Goal: Information Seeking & Learning: Learn about a topic

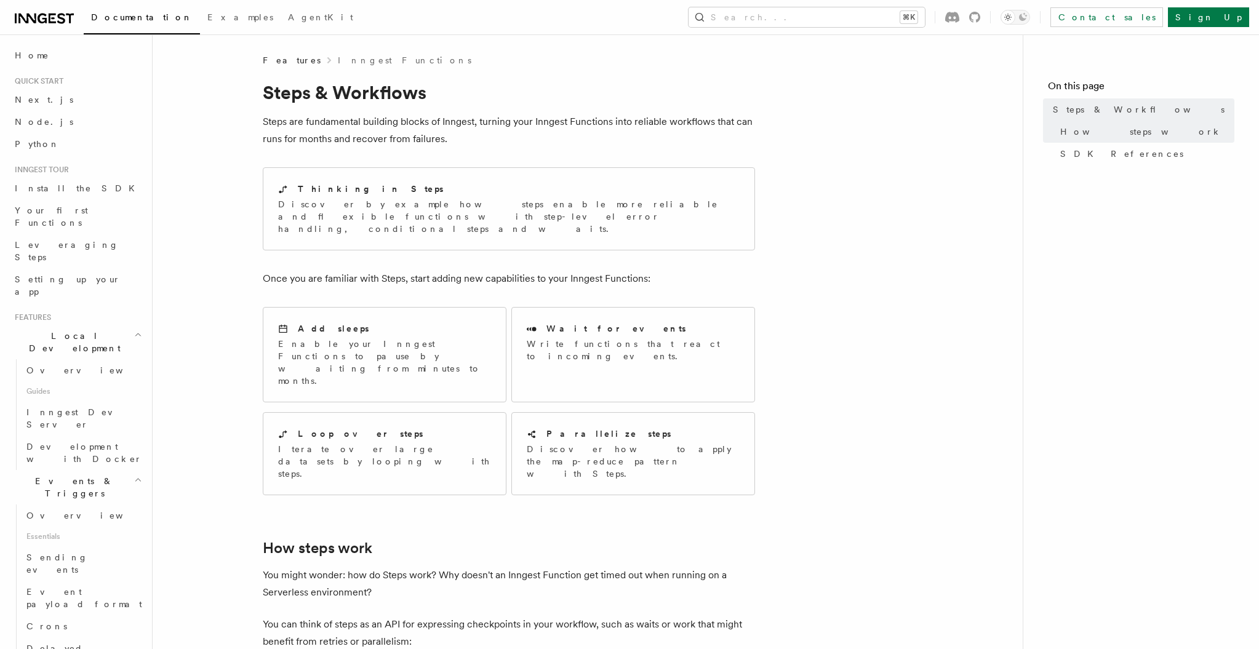
scroll to position [95, 0]
click at [78, 583] on span "Direct invocation" at bounding box center [76, 594] width 101 height 22
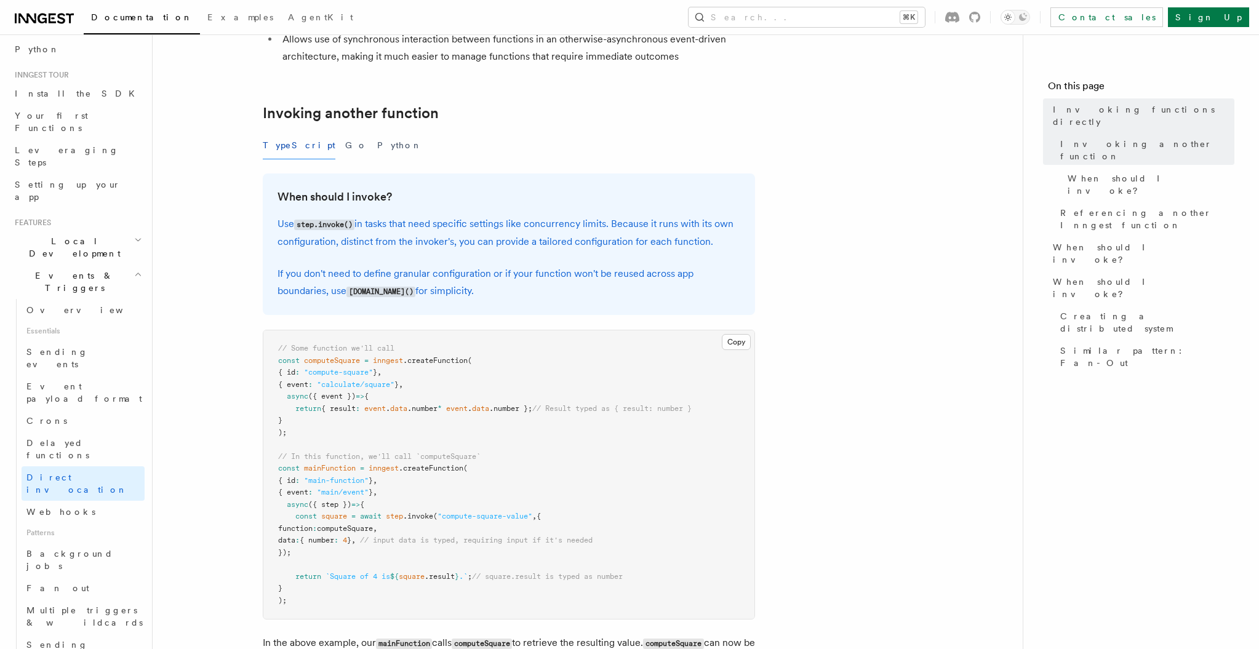
scroll to position [293, 0]
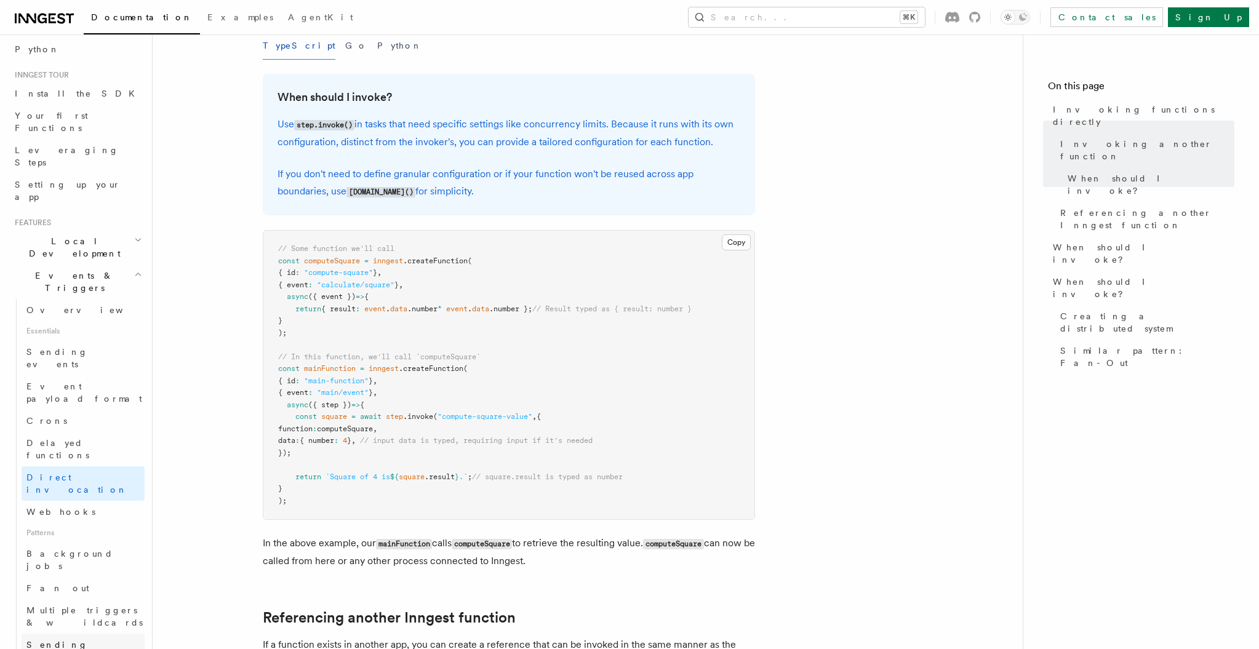
click at [52, 640] on span "Sending events from functions" at bounding box center [72, 657] width 92 height 34
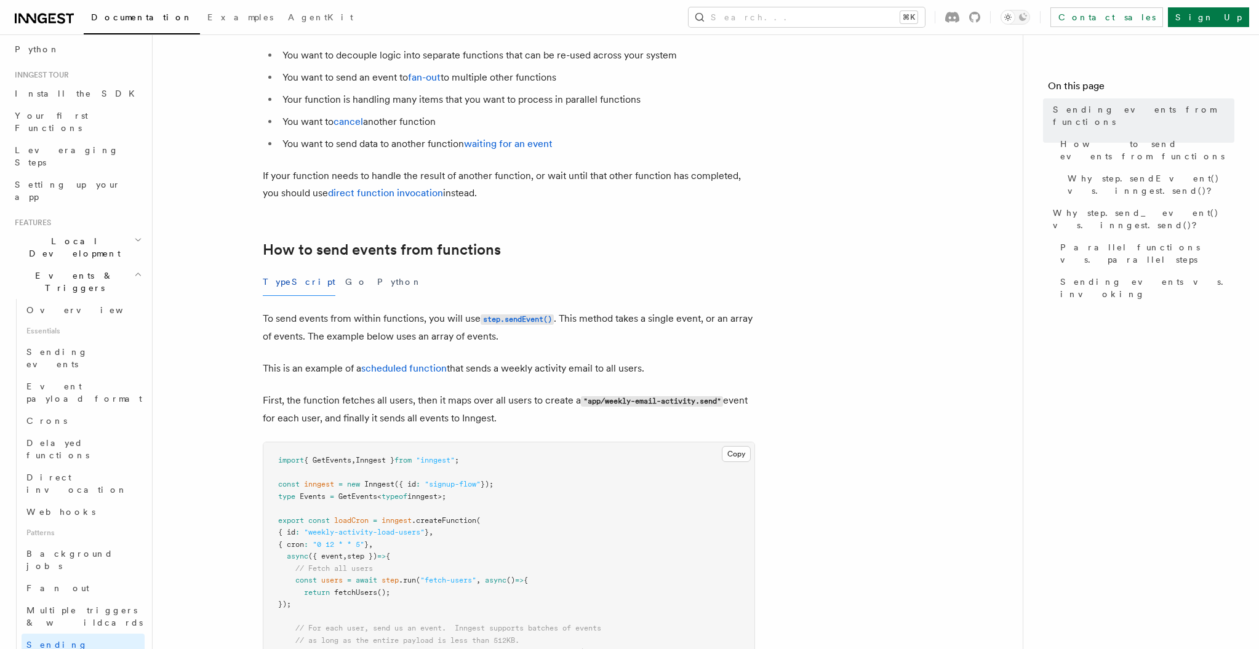
scroll to position [218, 0]
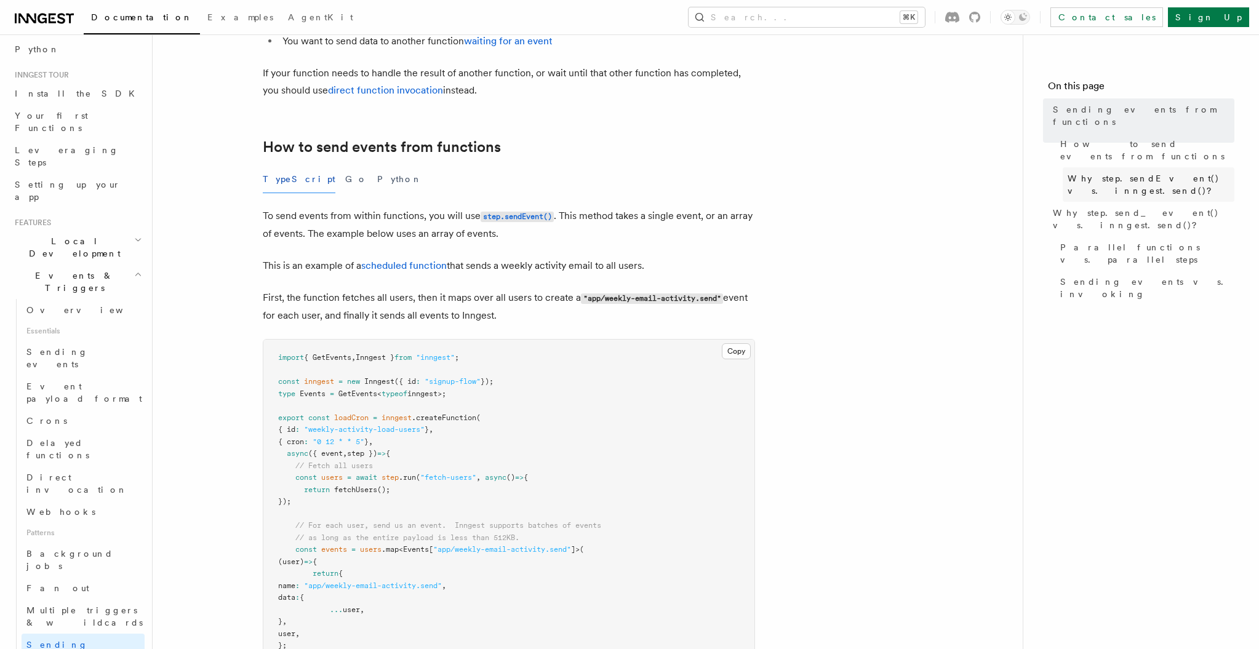
click at [1120, 172] on span "Why step.sendEvent() vs. inngest.send()?" at bounding box center [1150, 184] width 167 height 25
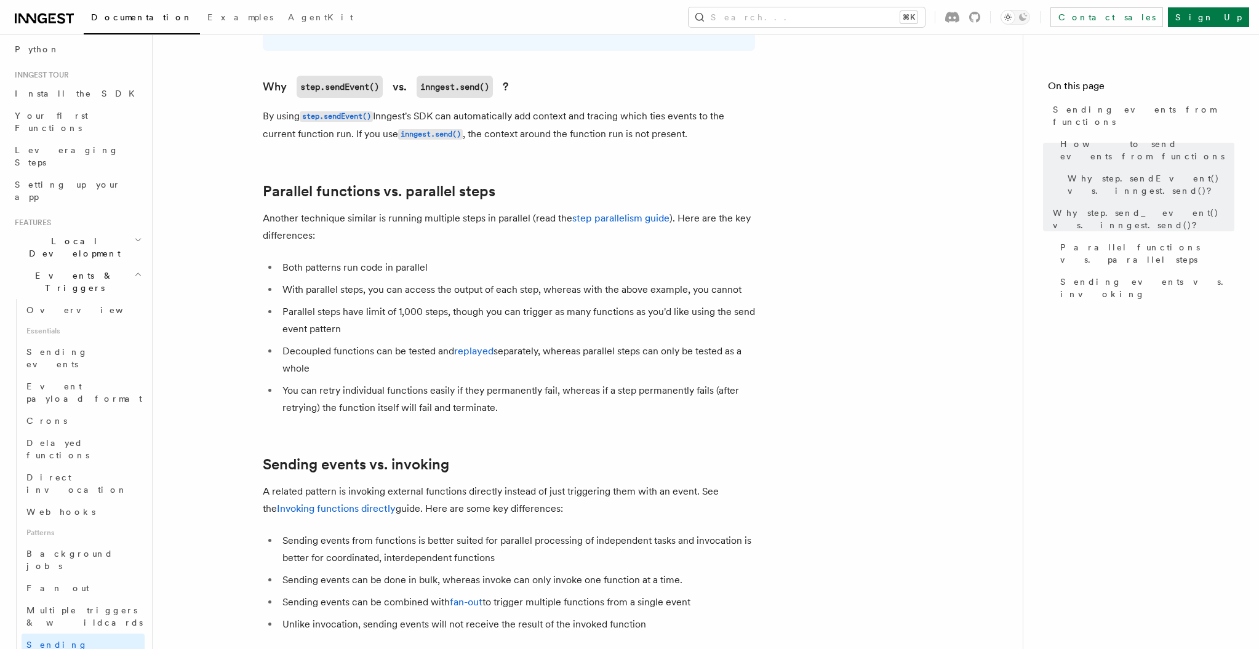
scroll to position [178, 0]
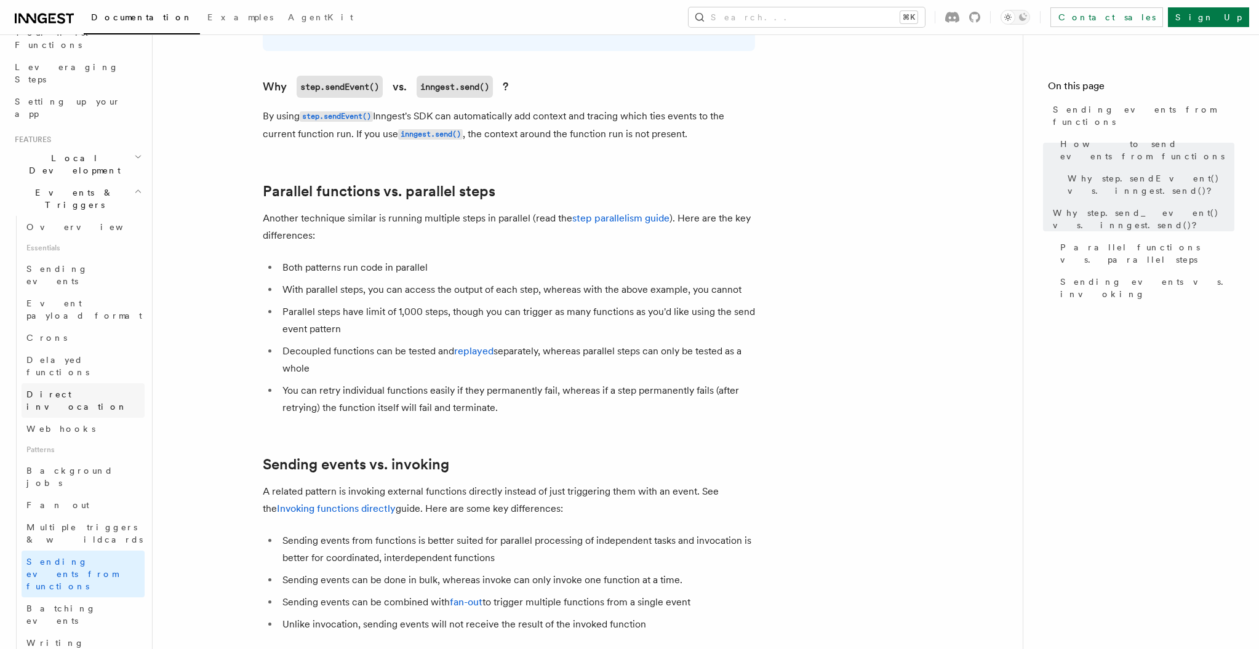
click at [58, 389] on span "Direct invocation" at bounding box center [76, 400] width 101 height 22
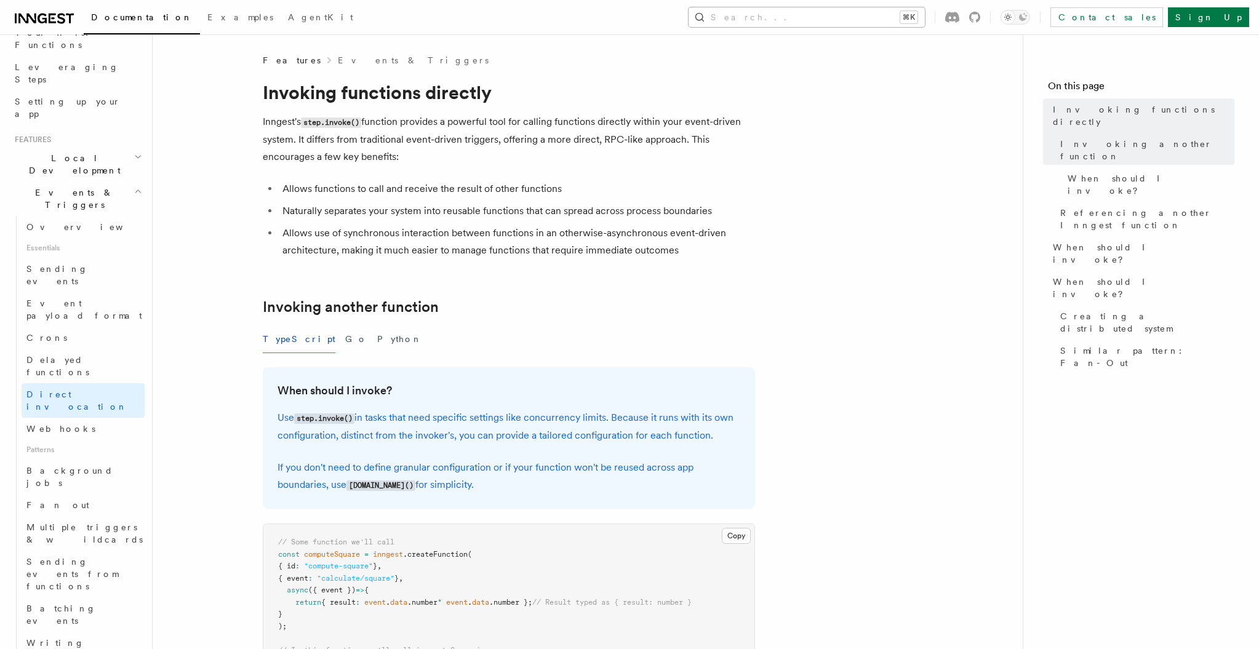
click at [818, 20] on button "Search... ⌘K" at bounding box center [806, 17] width 236 height 20
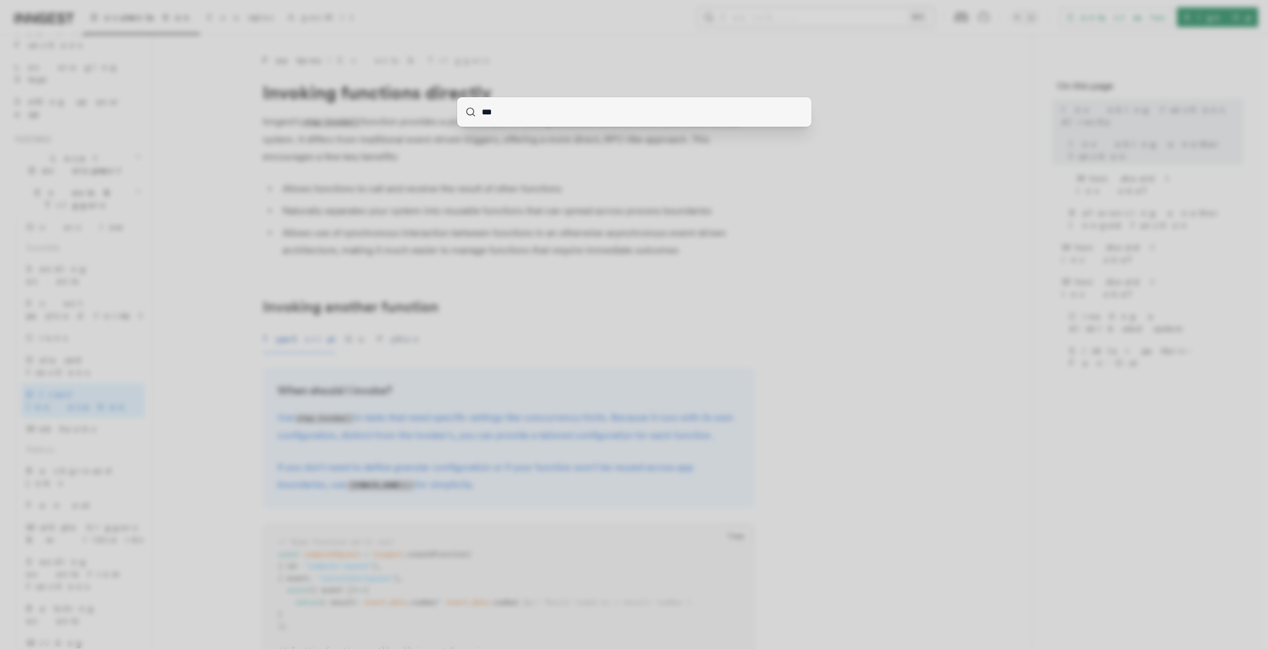
type input "****"
click at [863, 213] on div at bounding box center [634, 324] width 1268 height 649
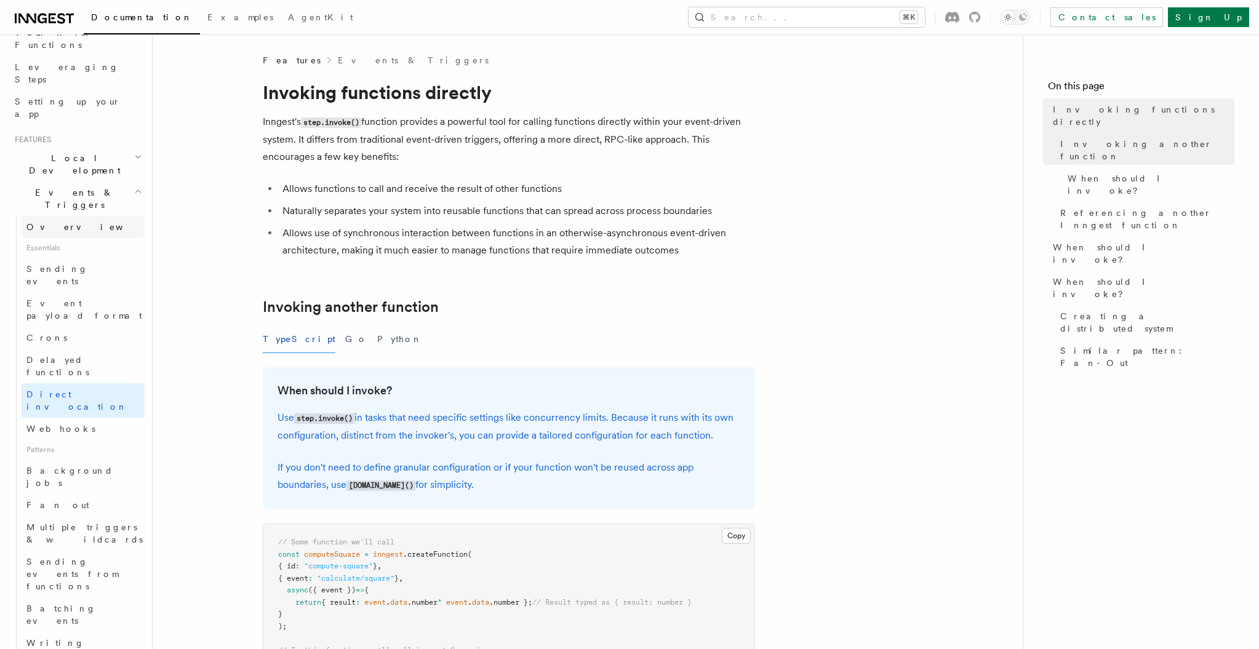
click at [58, 216] on link "Overview" at bounding box center [83, 227] width 123 height 22
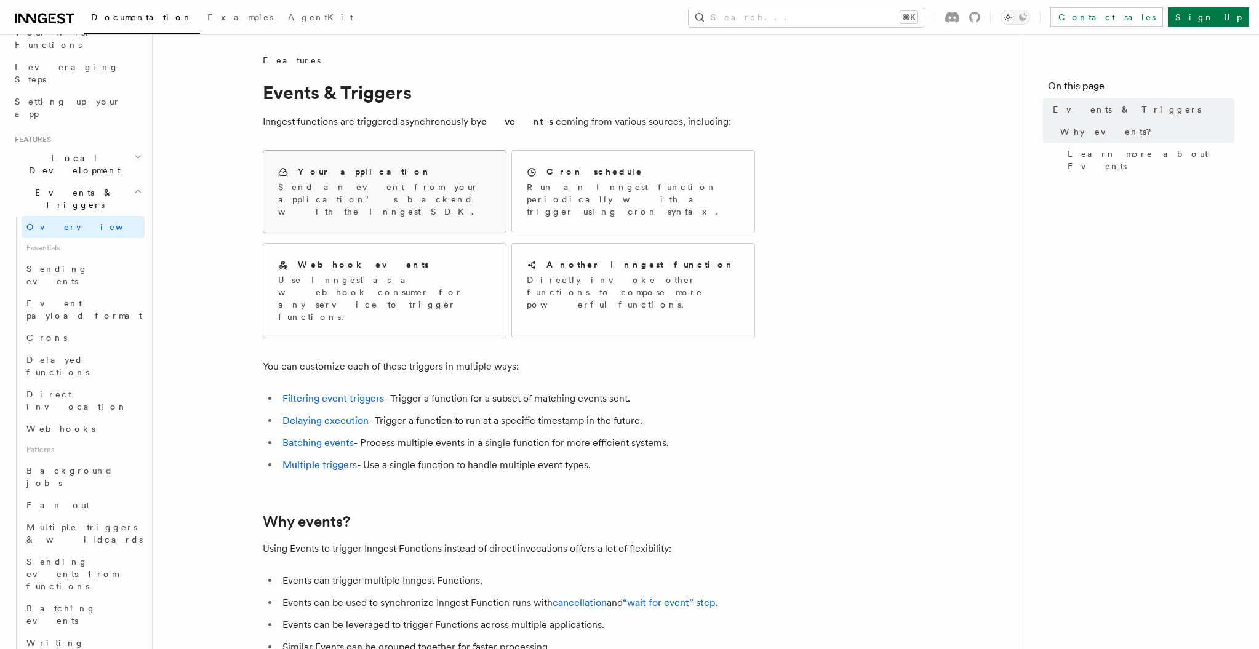
scroll to position [92, 0]
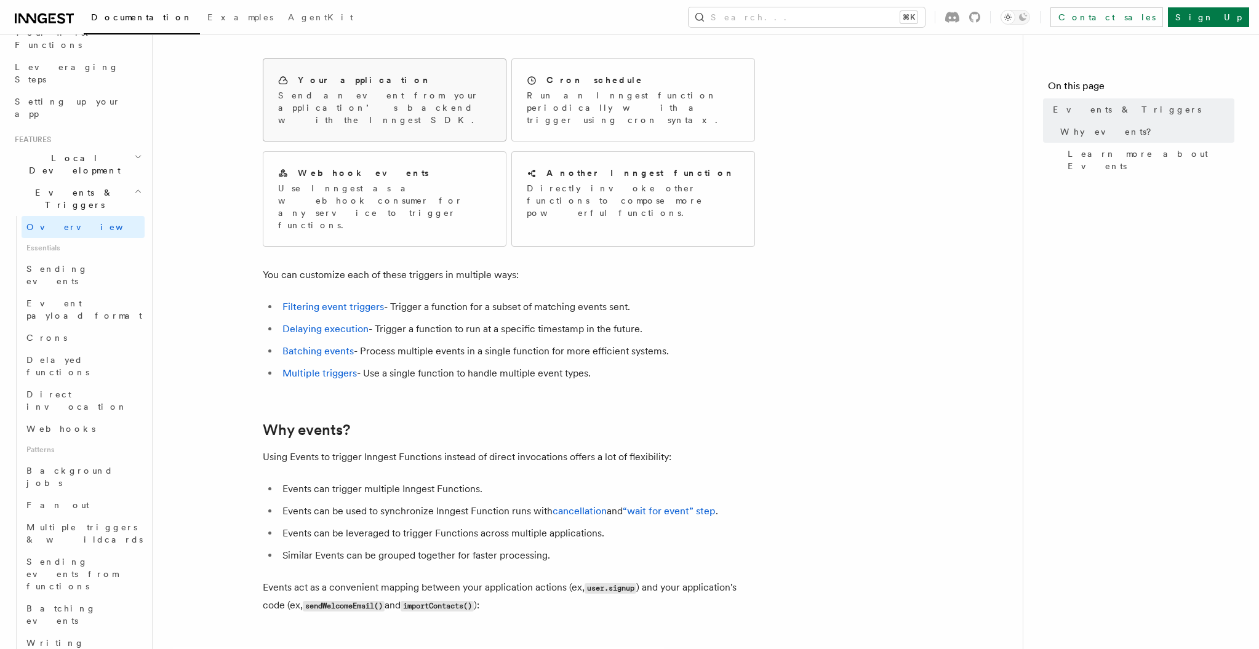
click at [375, 94] on p "Send an event from your application’s backend with the Inngest SDK." at bounding box center [384, 107] width 213 height 37
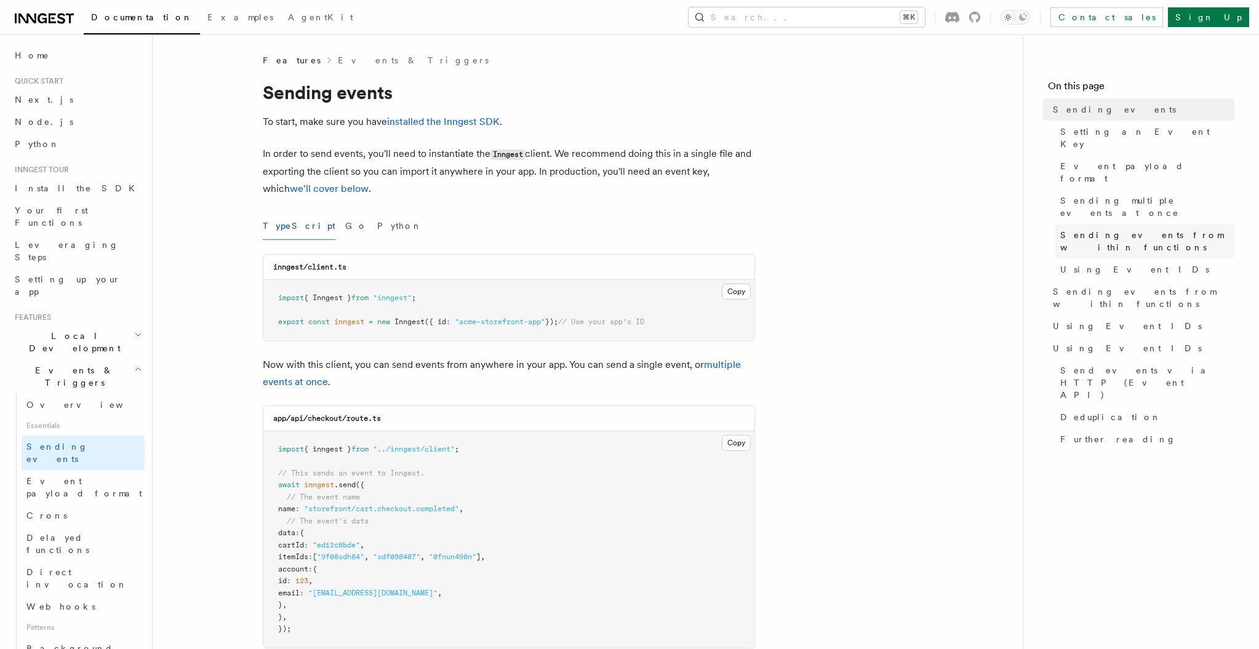
click at [1139, 229] on span "Sending events from within functions" at bounding box center [1147, 241] width 174 height 25
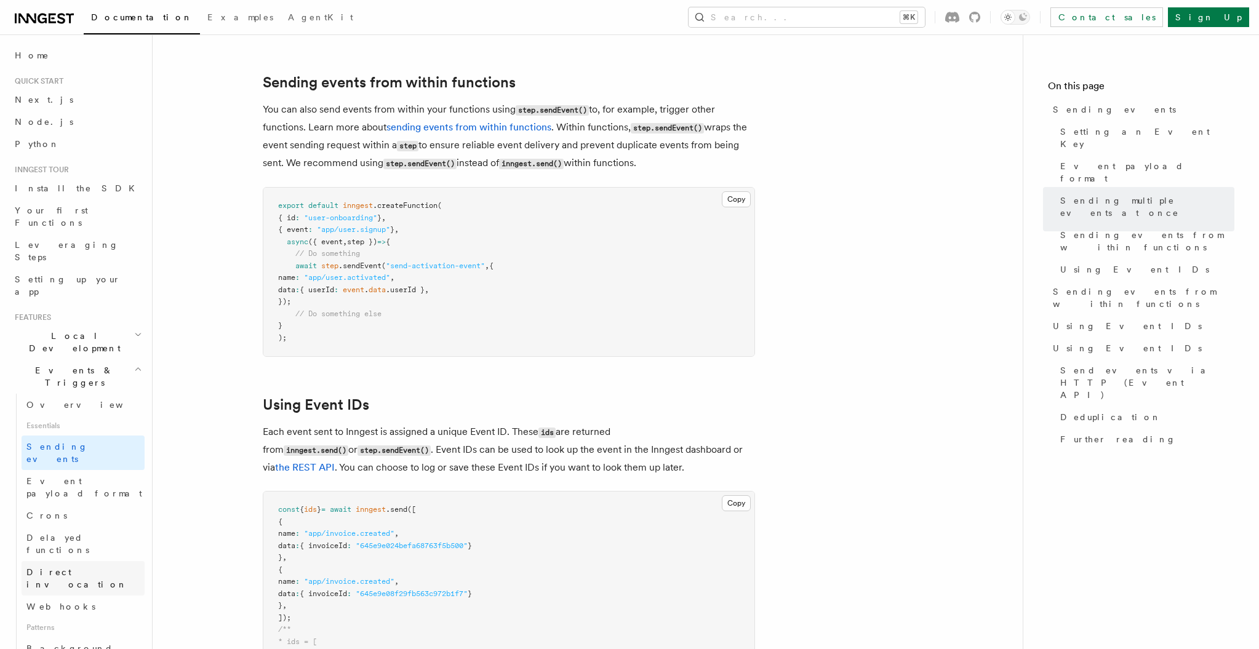
click at [76, 567] on span "Direct invocation" at bounding box center [76, 578] width 101 height 22
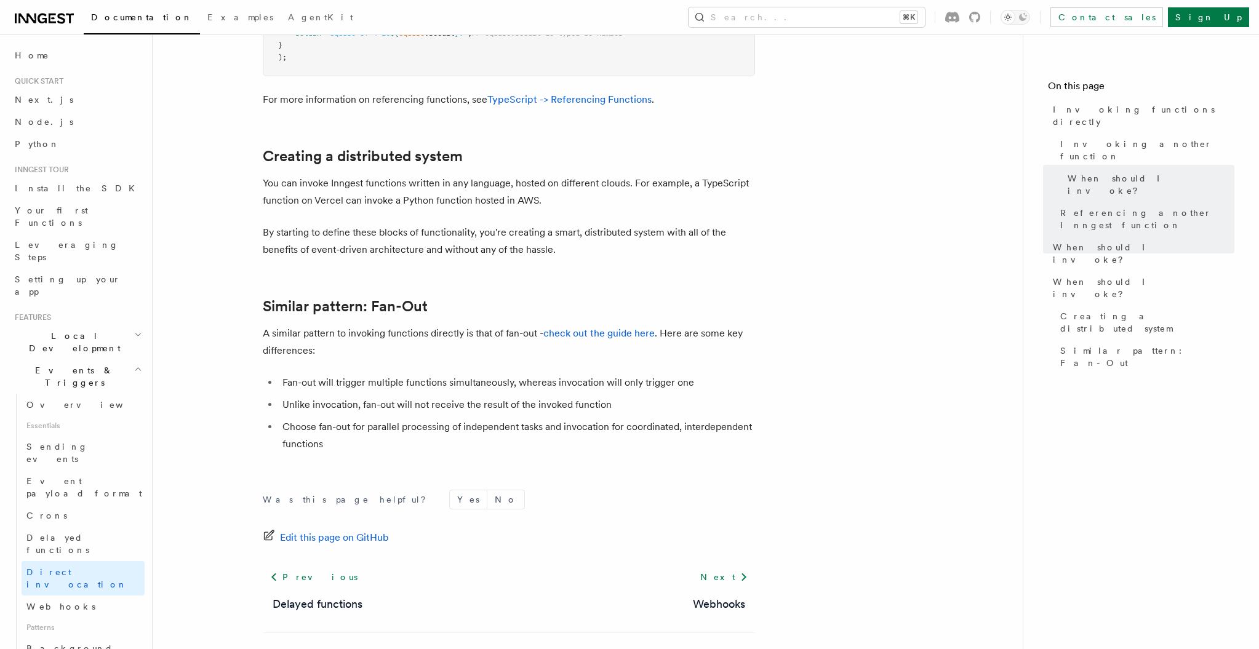
scroll to position [1627, 0]
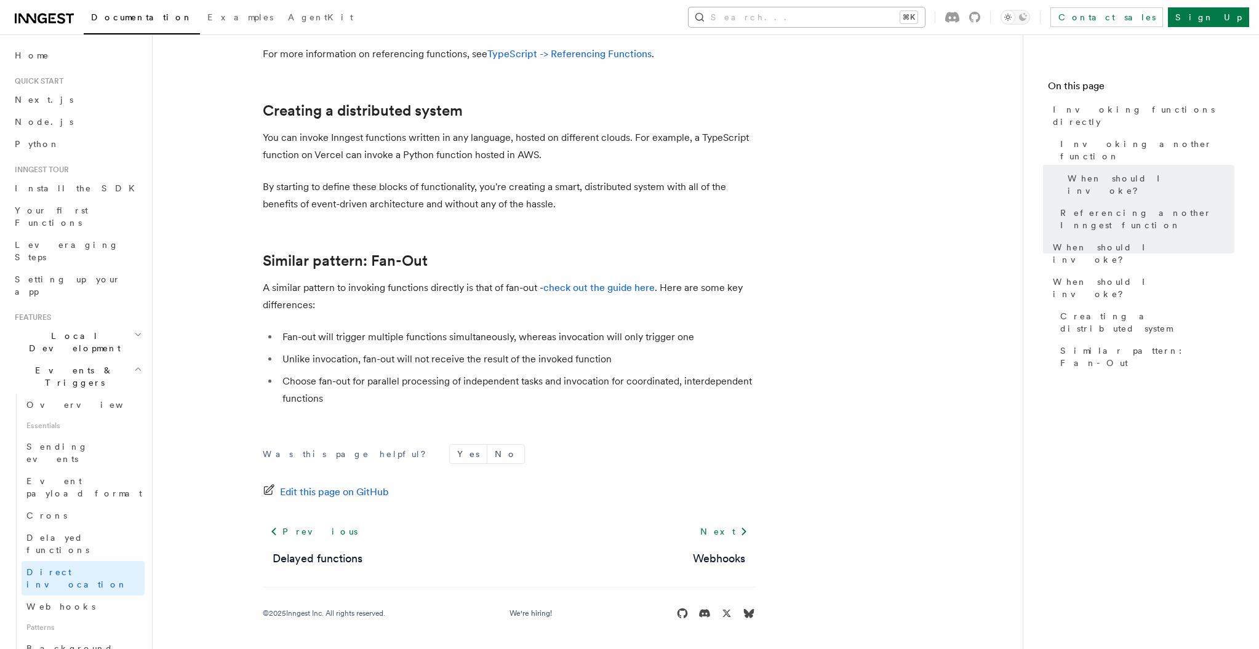
click at [846, 22] on button "Search... ⌘K" at bounding box center [806, 17] width 236 height 20
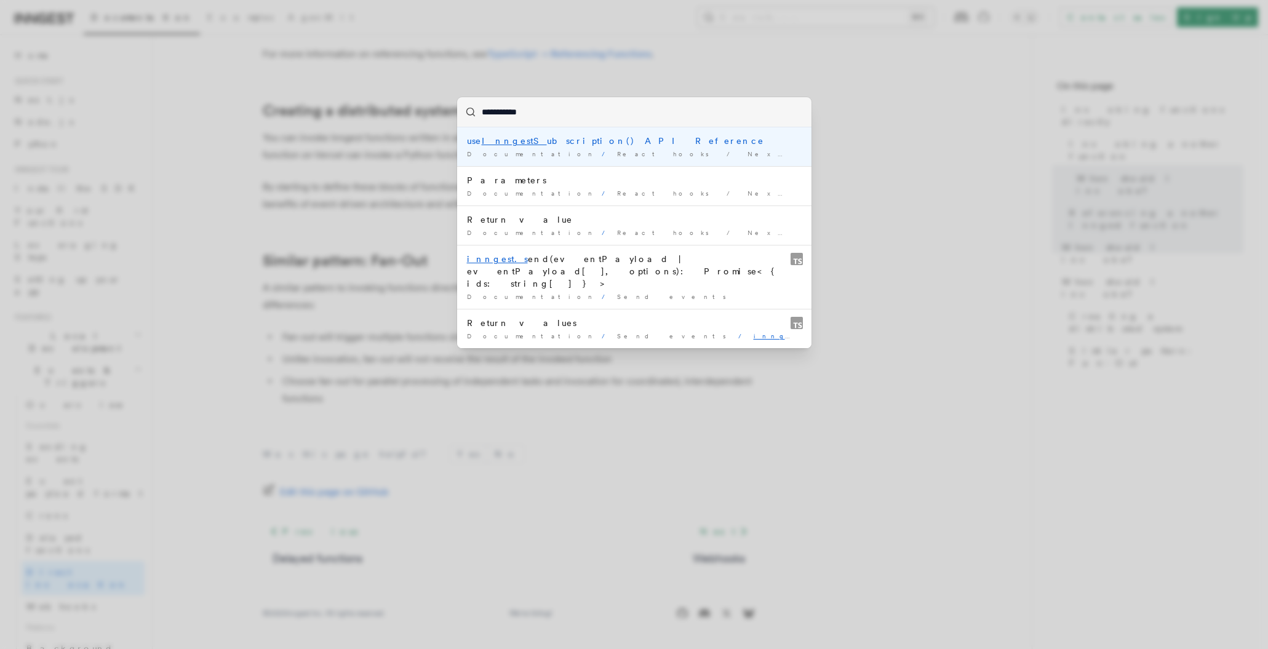
type input "**********"
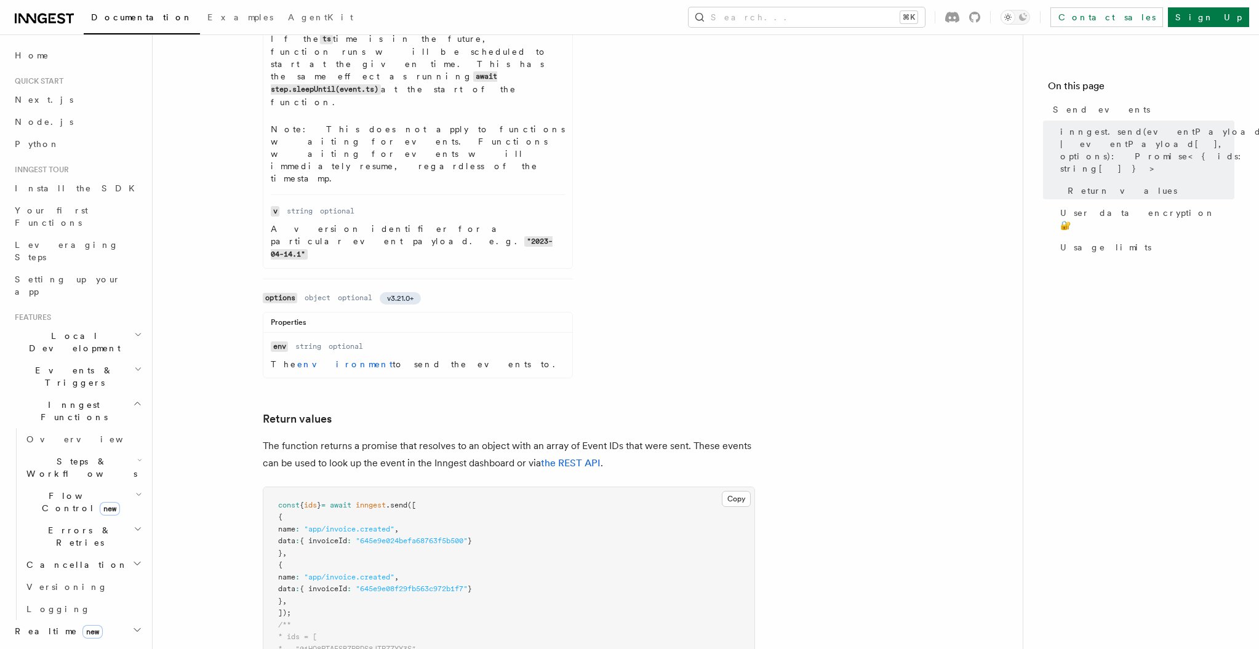
scroll to position [1161, 0]
